Goal: Share content: Share content

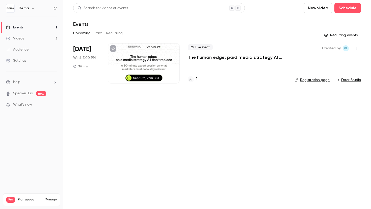
click at [337, 58] on div "Created by VL Registration page Enter Studio" at bounding box center [327, 63] width 66 height 40
click at [357, 50] on button "button" at bounding box center [356, 48] width 8 height 8
click at [332, 64] on li "Share" at bounding box center [333, 61] width 54 height 13
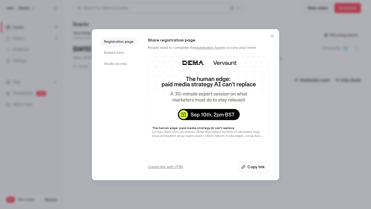
click at [253, 165] on button "Copy link" at bounding box center [253, 167] width 31 height 10
click at [299, 132] on div at bounding box center [185, 104] width 371 height 209
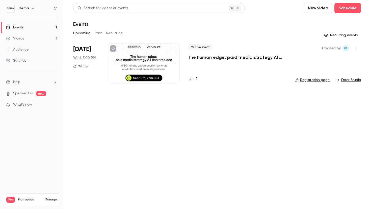
click at [235, 58] on p "The human edge: paid media strategy AI can’t replace" at bounding box center [237, 57] width 99 height 6
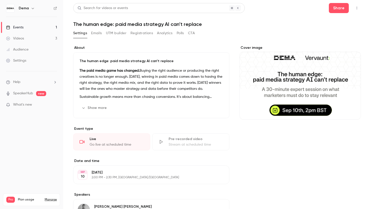
click at [122, 110] on div "Show more Edit" at bounding box center [150, 108] width 143 height 8
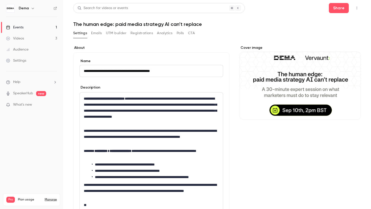
click at [29, 26] on link "Events 1" at bounding box center [31, 27] width 63 height 11
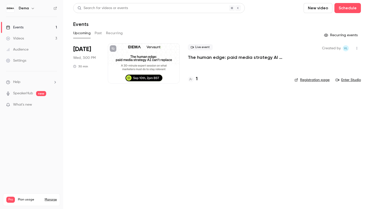
click at [39, 29] on link "Events 1" at bounding box center [31, 27] width 63 height 11
click at [97, 29] on div "Search for videos or events New video Schedule Events Upcoming Past Recurring R…" at bounding box center [216, 46] width 287 height 87
click at [97, 29] on button "Past" at bounding box center [98, 33] width 7 height 8
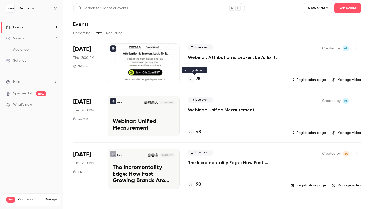
click at [197, 79] on h4 "78" at bounding box center [198, 79] width 5 height 7
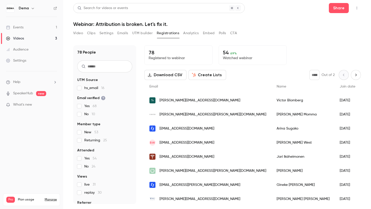
scroll to position [61, 0]
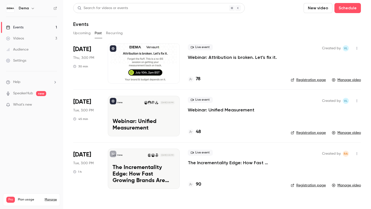
click at [84, 155] on span "Apr 22" at bounding box center [82, 155] width 18 height 8
click at [170, 166] on p "The Incrementality Edge: How Fast Growing Brands Are Scaling With DEMA, RideSto…" at bounding box center [143, 174] width 62 height 19
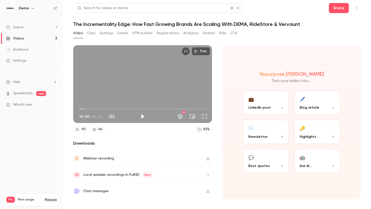
click at [169, 33] on button "Registrations" at bounding box center [168, 33] width 22 height 8
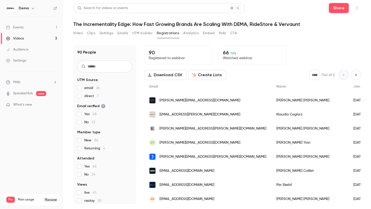
click at [204, 77] on button "Create Lists" at bounding box center [207, 75] width 38 height 10
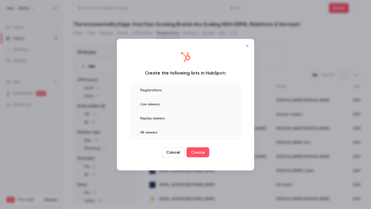
click at [145, 105] on p "Live viewers" at bounding box center [149, 104] width 19 height 5
click at [146, 119] on p "Replay viewers" at bounding box center [152, 118] width 24 height 5
click at [147, 133] on p "All viewers" at bounding box center [148, 132] width 17 height 5
click at [199, 152] on button "Create" at bounding box center [197, 152] width 23 height 10
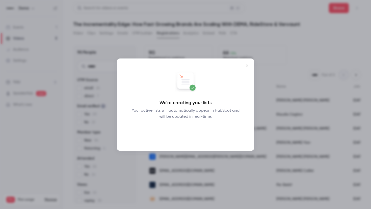
click at [187, 132] on button "Okay" at bounding box center [185, 133] width 18 height 10
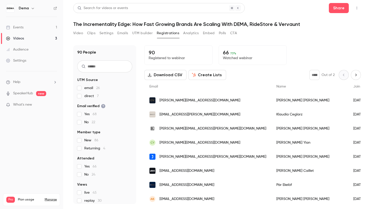
click at [177, 79] on button "Download CSV" at bounding box center [165, 75] width 42 height 10
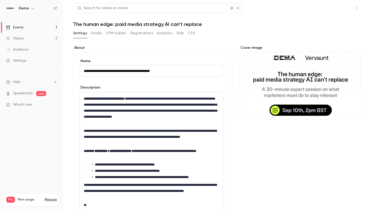
click at [340, 9] on button "Share" at bounding box center [338, 8] width 20 height 10
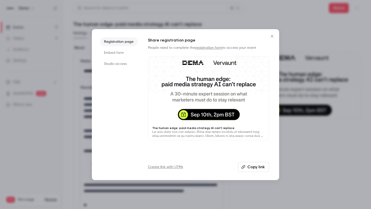
click at [253, 167] on button "Copy link" at bounding box center [253, 167] width 31 height 10
click at [293, 153] on div at bounding box center [185, 104] width 371 height 209
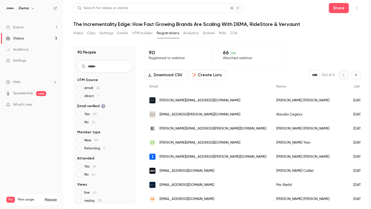
click at [33, 24] on link "Events 1" at bounding box center [31, 27] width 63 height 11
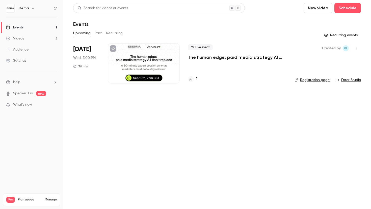
click at [357, 46] on button "button" at bounding box center [356, 48] width 8 height 8
click at [331, 64] on li "Share" at bounding box center [333, 61] width 54 height 13
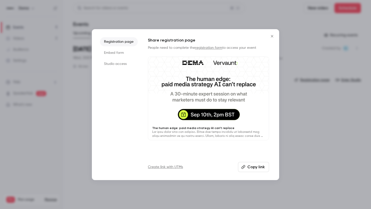
click at [251, 165] on button "Copy link" at bounding box center [253, 167] width 31 height 10
